Goal: Download file/media

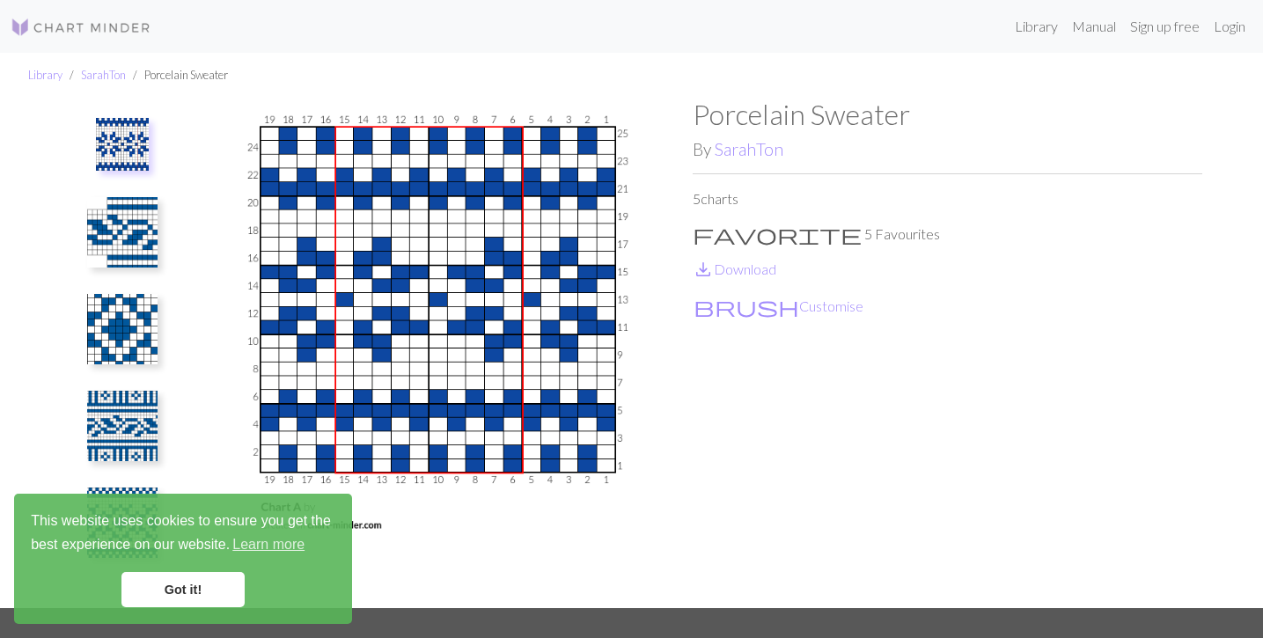
click at [210, 589] on link "Got it!" at bounding box center [182, 589] width 123 height 35
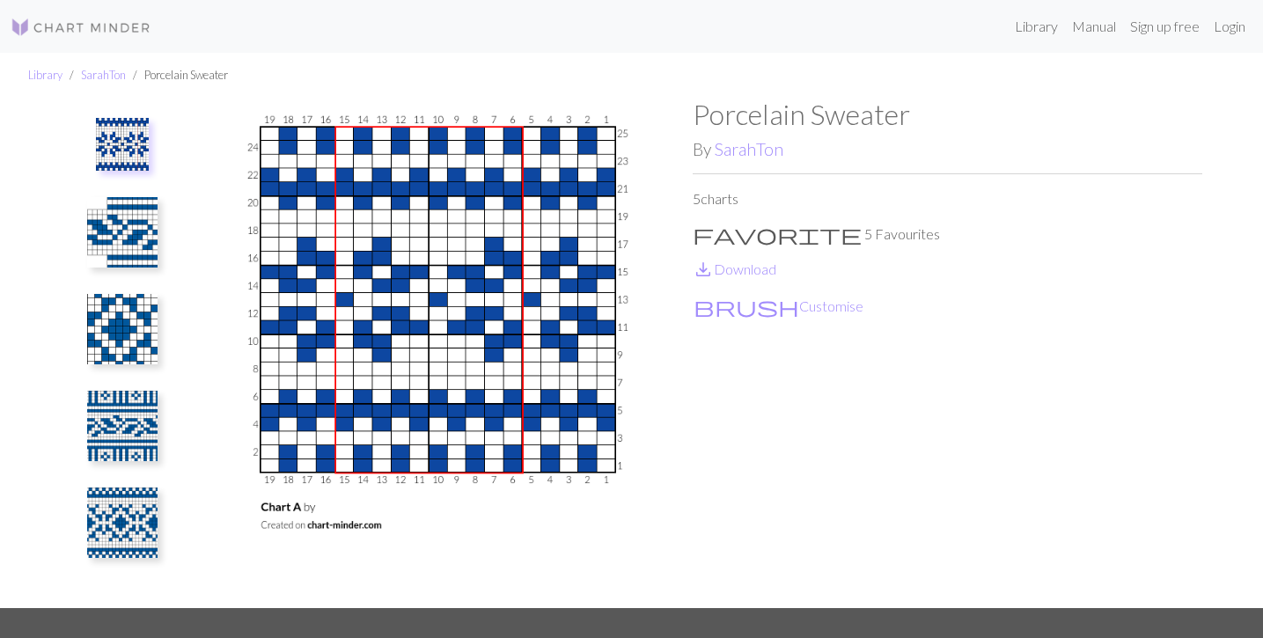
click at [133, 224] on img at bounding box center [122, 232] width 70 height 70
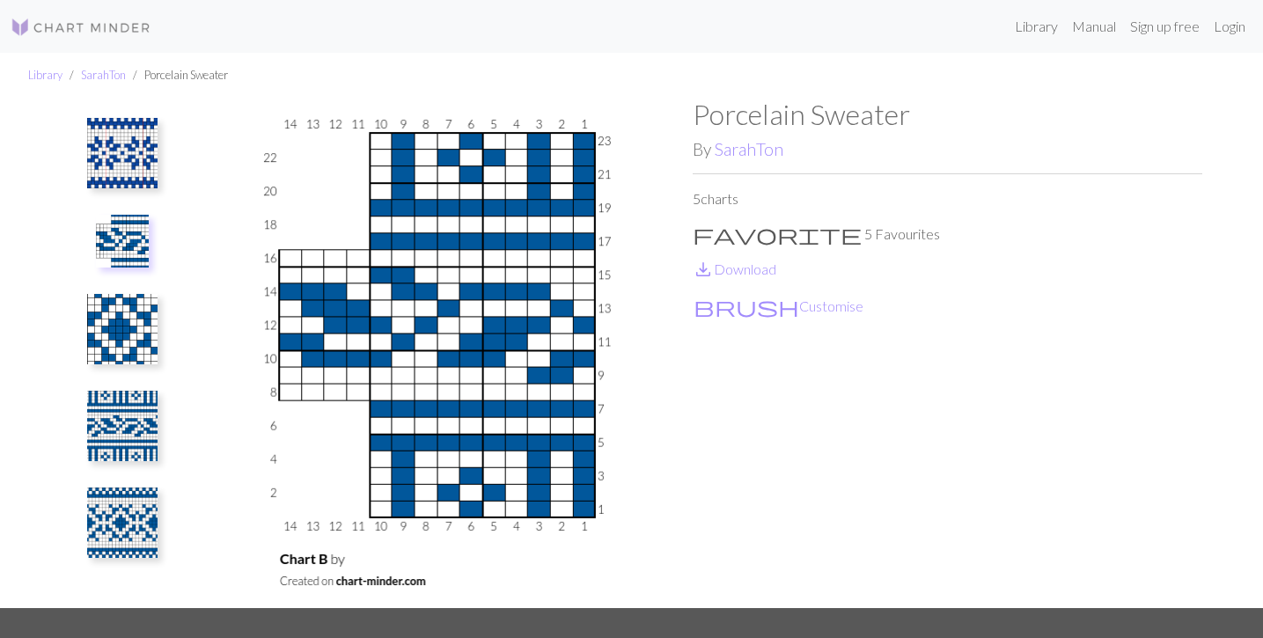
click at [142, 339] on img at bounding box center [122, 329] width 70 height 70
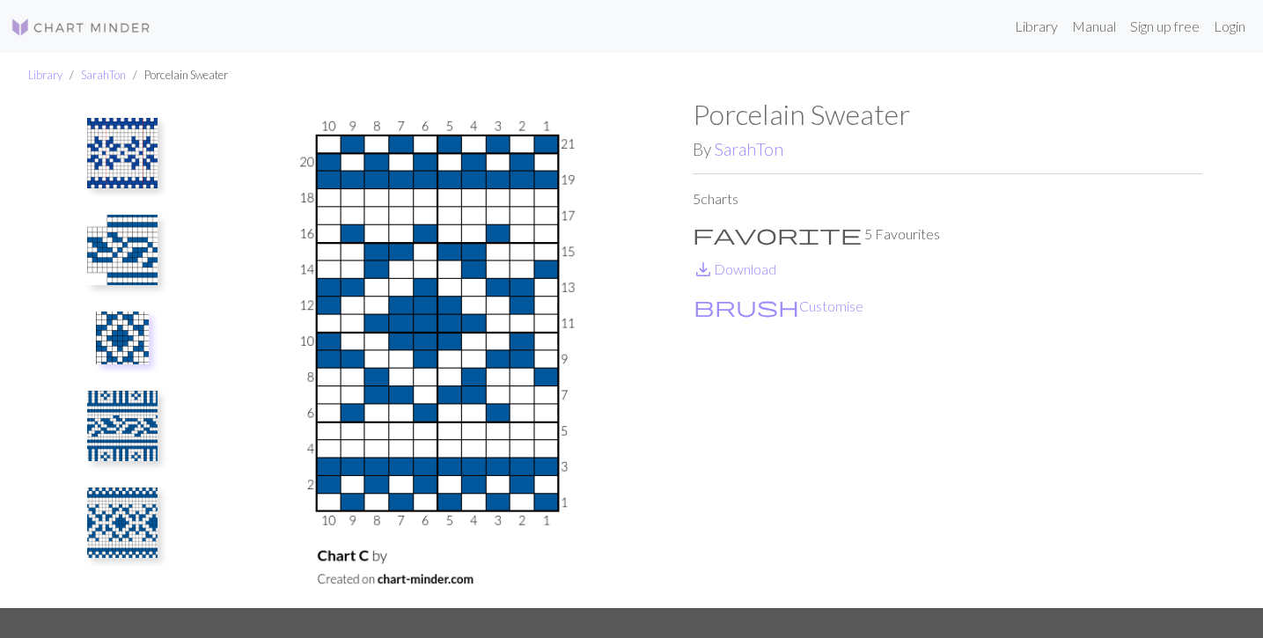
click at [133, 442] on img at bounding box center [122, 426] width 70 height 70
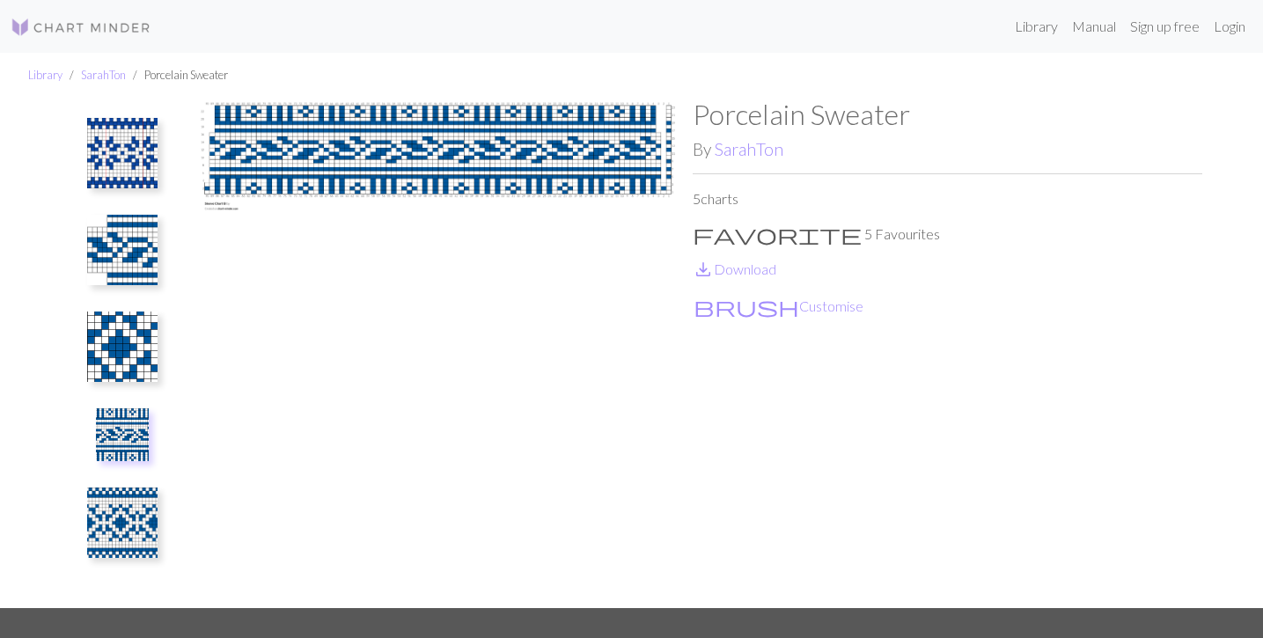
click at [125, 169] on img at bounding box center [122, 153] width 70 height 70
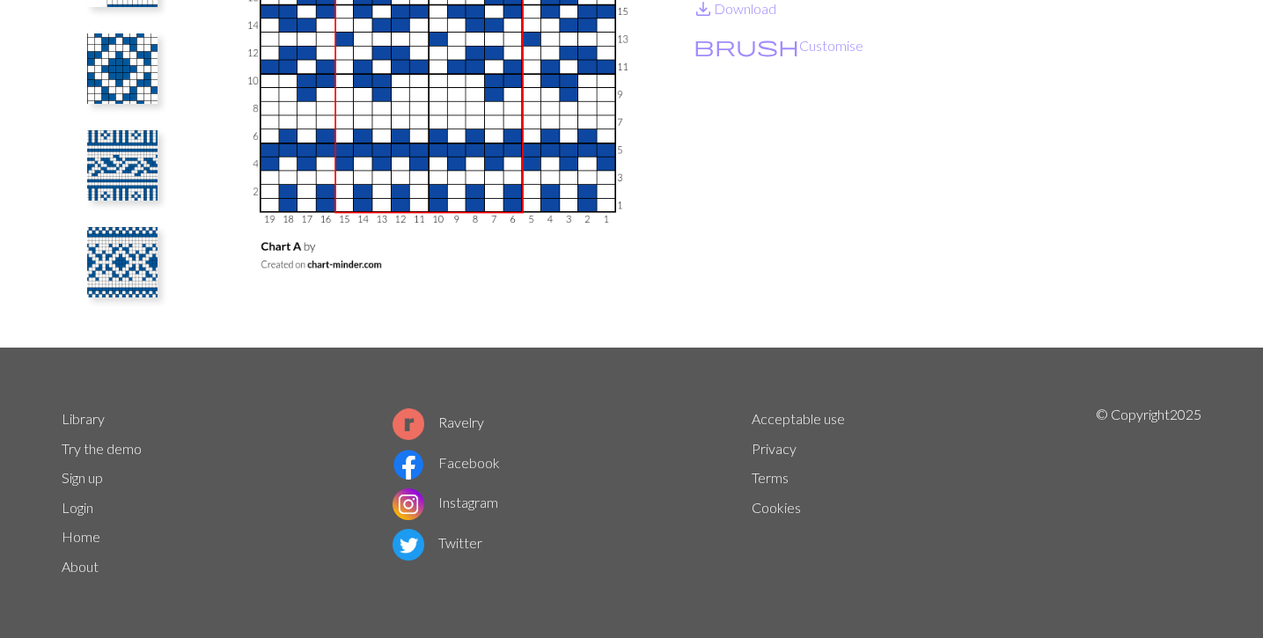
scroll to position [261, 0]
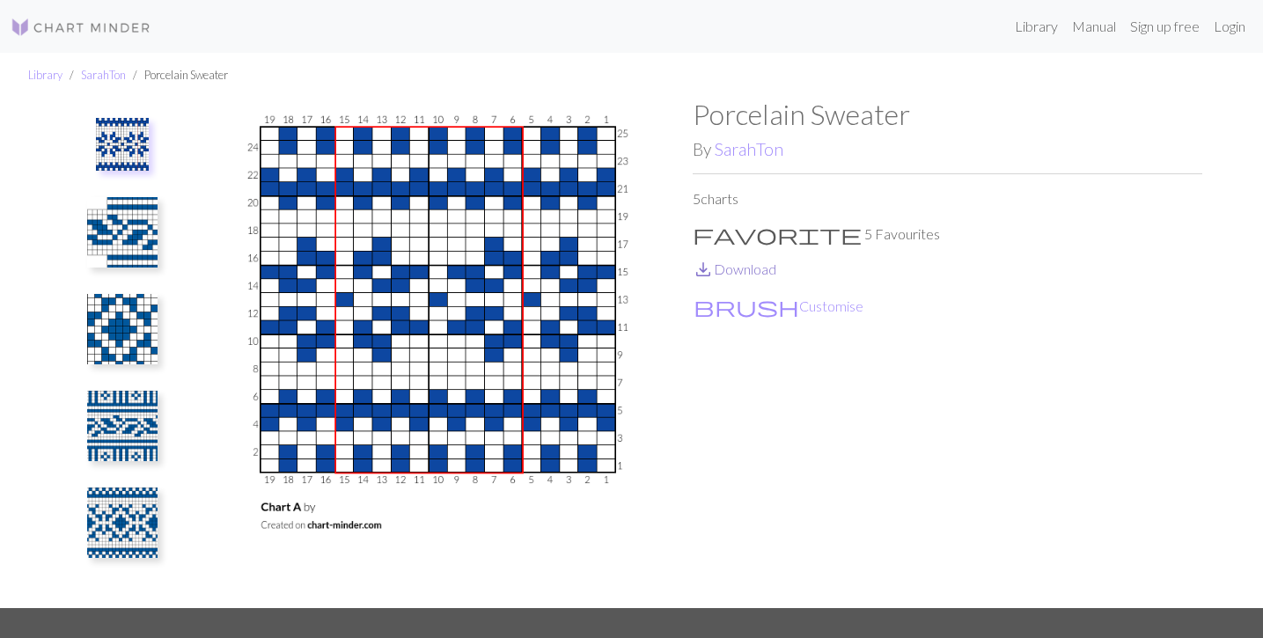
click at [740, 269] on link "save_alt Download" at bounding box center [735, 269] width 84 height 17
